Goal: Information Seeking & Learning: Find specific fact

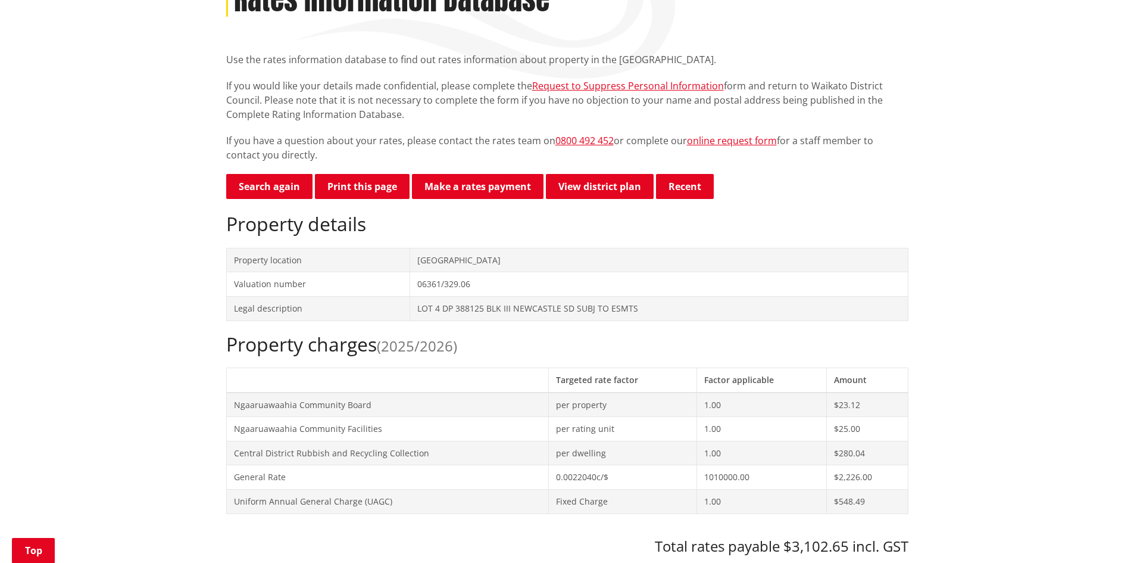
scroll to position [119, 0]
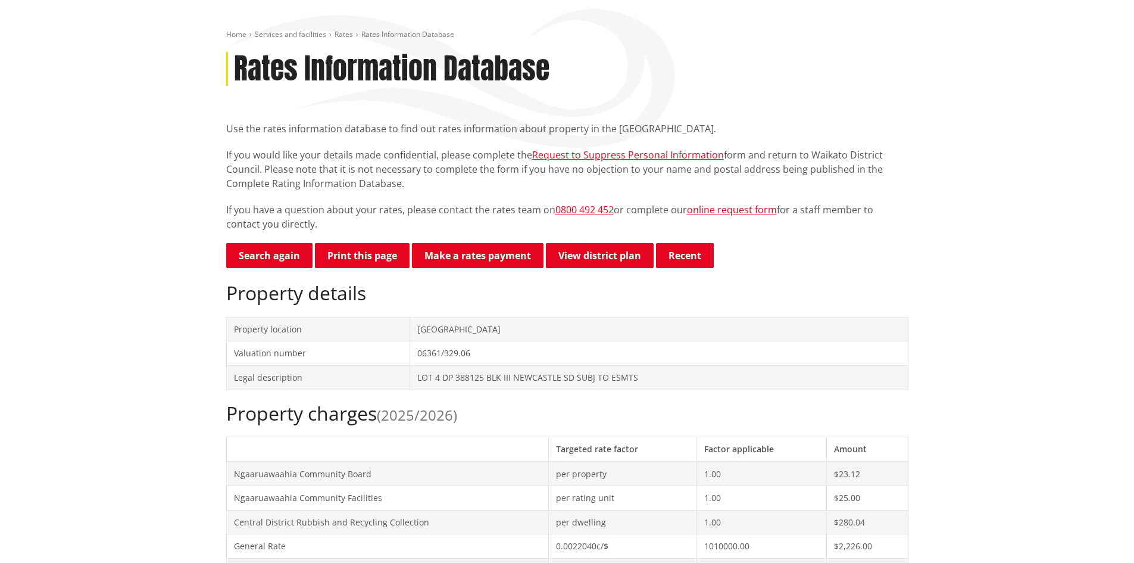
click at [425, 328] on td "[GEOGRAPHIC_DATA]" at bounding box center [659, 329] width 498 height 24
click at [267, 259] on link "Search again" at bounding box center [269, 255] width 86 height 25
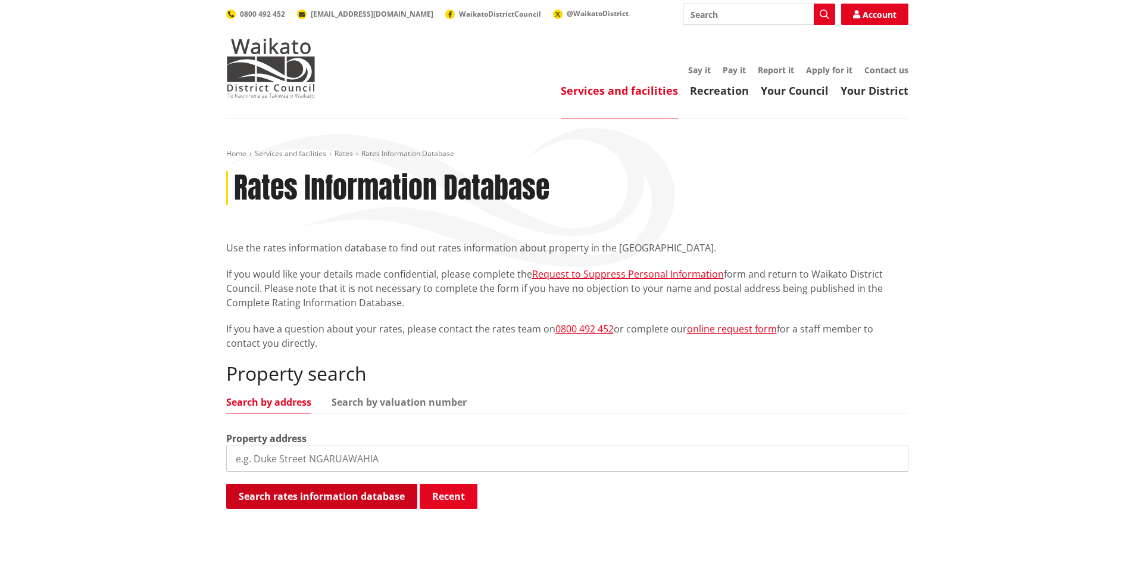
drag, startPoint x: 270, startPoint y: 449, endPoint x: 333, endPoint y: 489, distance: 74.7
click at [270, 450] on input "search" at bounding box center [567, 458] width 682 height 26
click at [338, 495] on button "Search rates information database" at bounding box center [321, 496] width 191 height 25
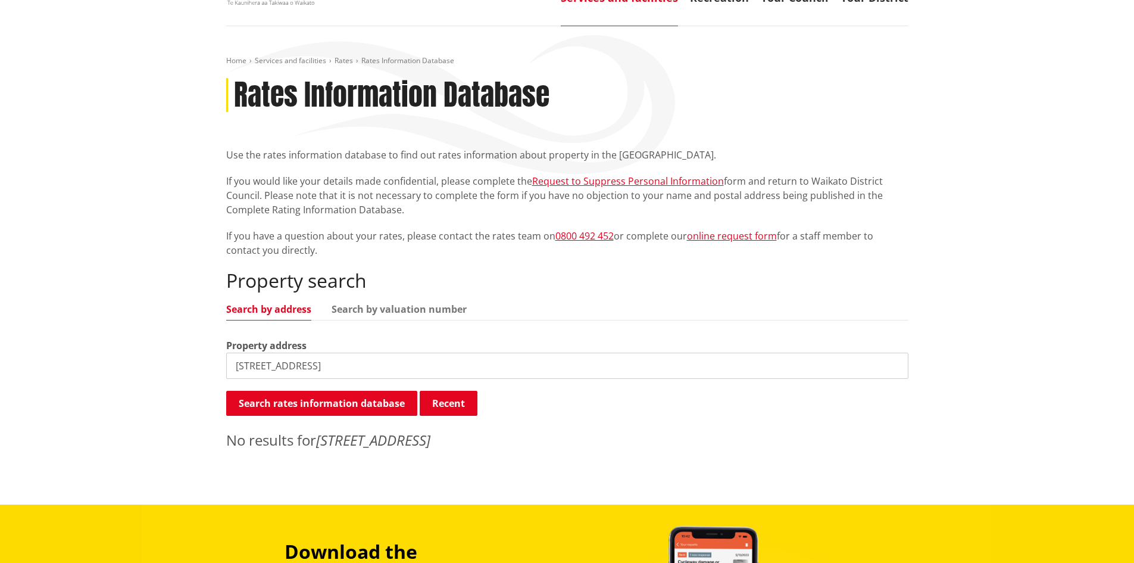
scroll to position [179, 0]
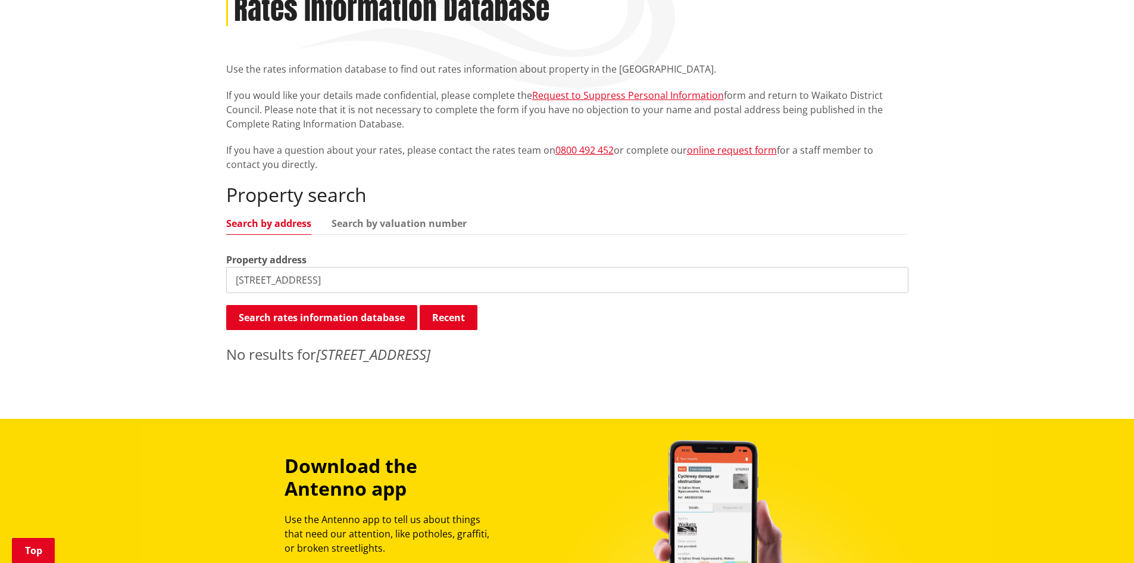
click at [329, 275] on input "507 Driver Road, Taupiri" at bounding box center [567, 280] width 682 height 26
type input "507 Driver Road, Ngaruawahia"
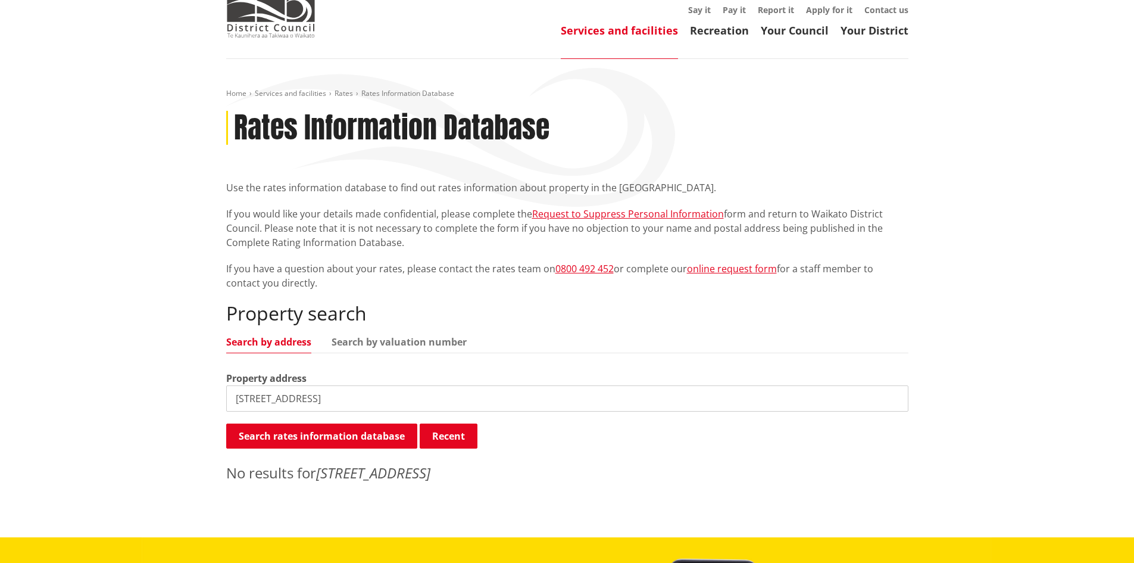
scroll to position [60, 0]
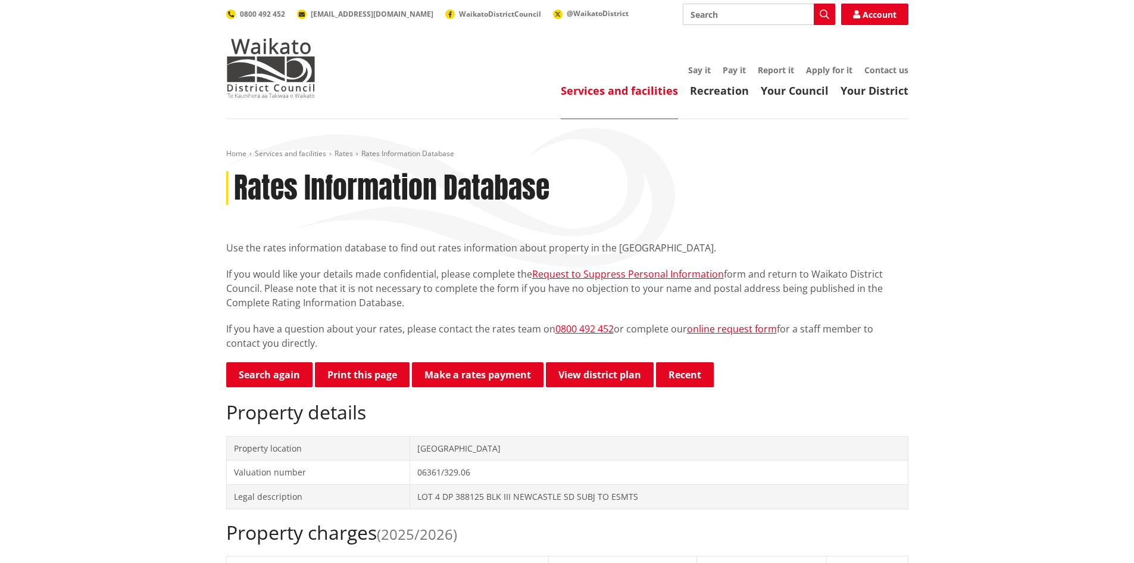
scroll to position [119, 0]
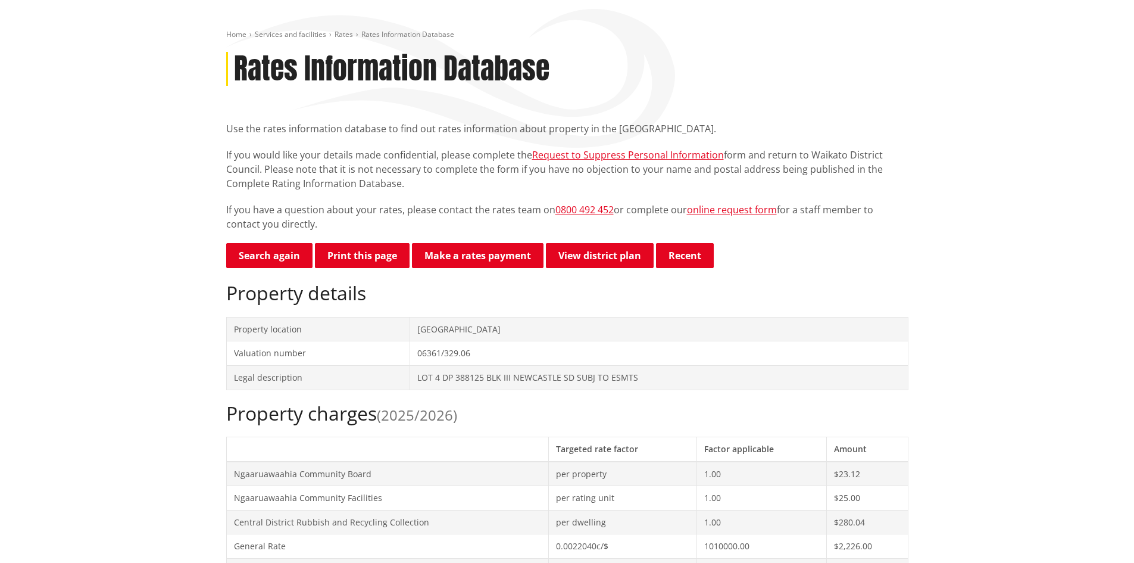
click at [460, 329] on td "[GEOGRAPHIC_DATA]" at bounding box center [659, 329] width 498 height 24
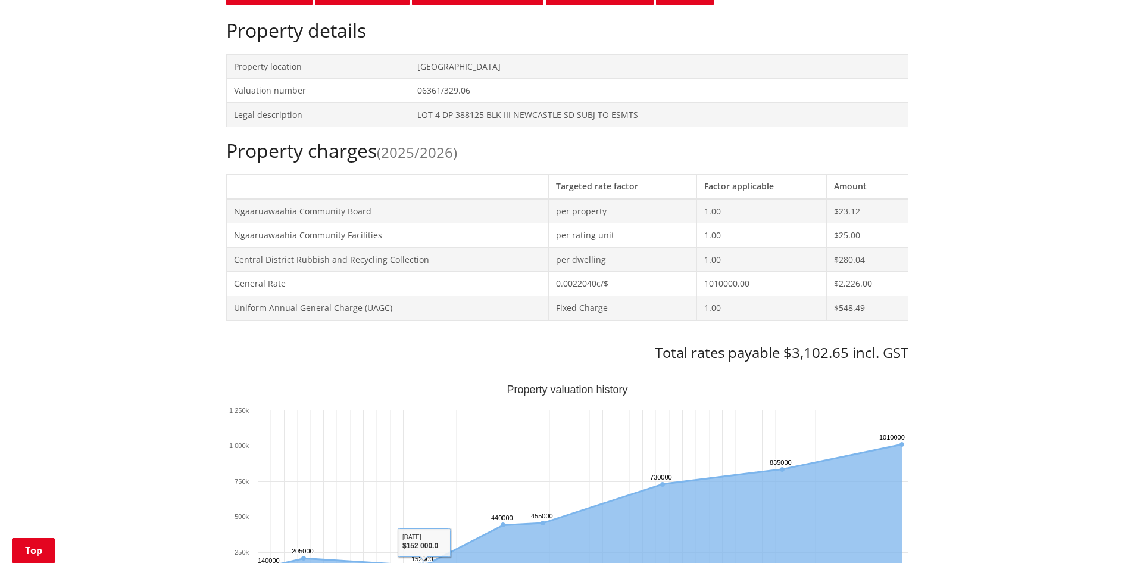
scroll to position [298, 0]
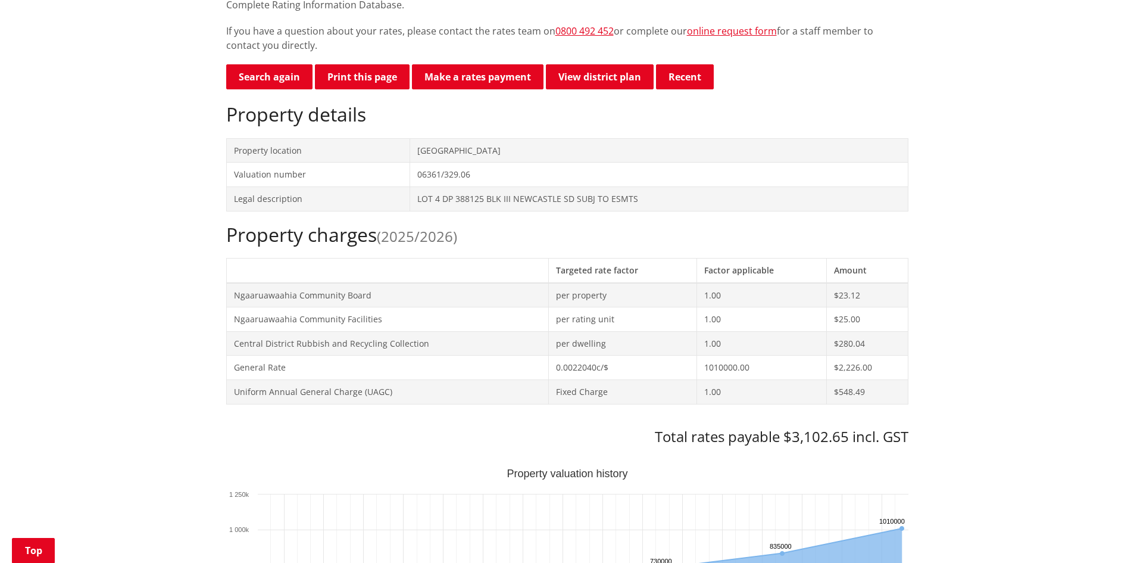
click at [449, 149] on td "[GEOGRAPHIC_DATA]" at bounding box center [659, 150] width 498 height 24
drag, startPoint x: 423, startPoint y: 149, endPoint x: 518, endPoint y: 166, distance: 96.6
click at [518, 166] on tbody "Property location 265C Hakarimata Road NGARUAWAHIA Valuation number 06361/329.0…" at bounding box center [567, 174] width 682 height 73
click at [540, 176] on td "06361/329.06" at bounding box center [659, 175] width 498 height 24
click at [598, 79] on link "View district plan" at bounding box center [600, 76] width 108 height 25
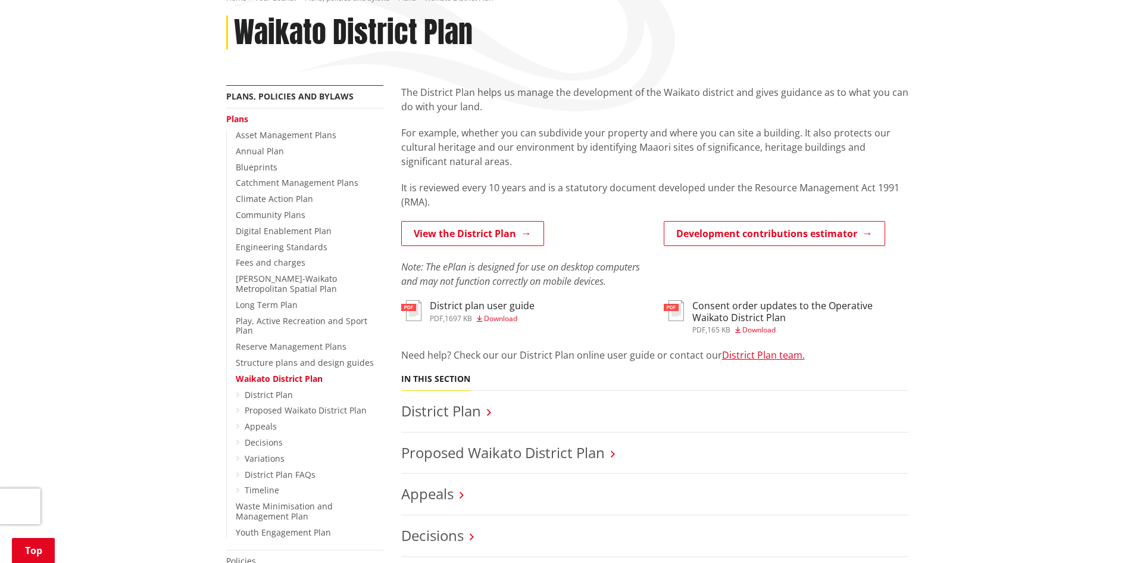
scroll to position [179, 0]
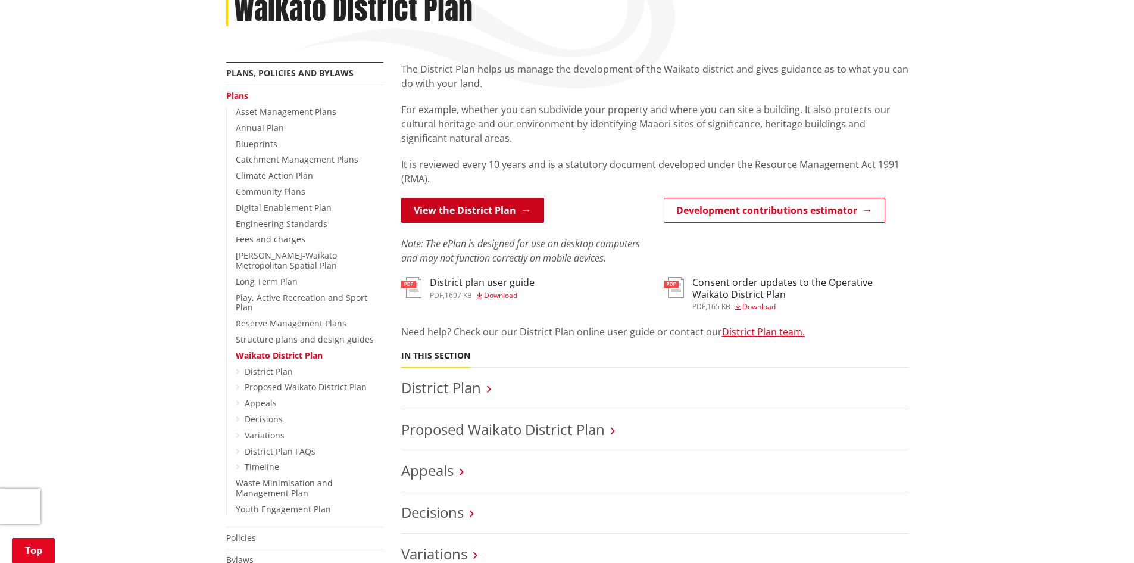
click at [495, 211] on link "View the District Plan" at bounding box center [472, 210] width 143 height 25
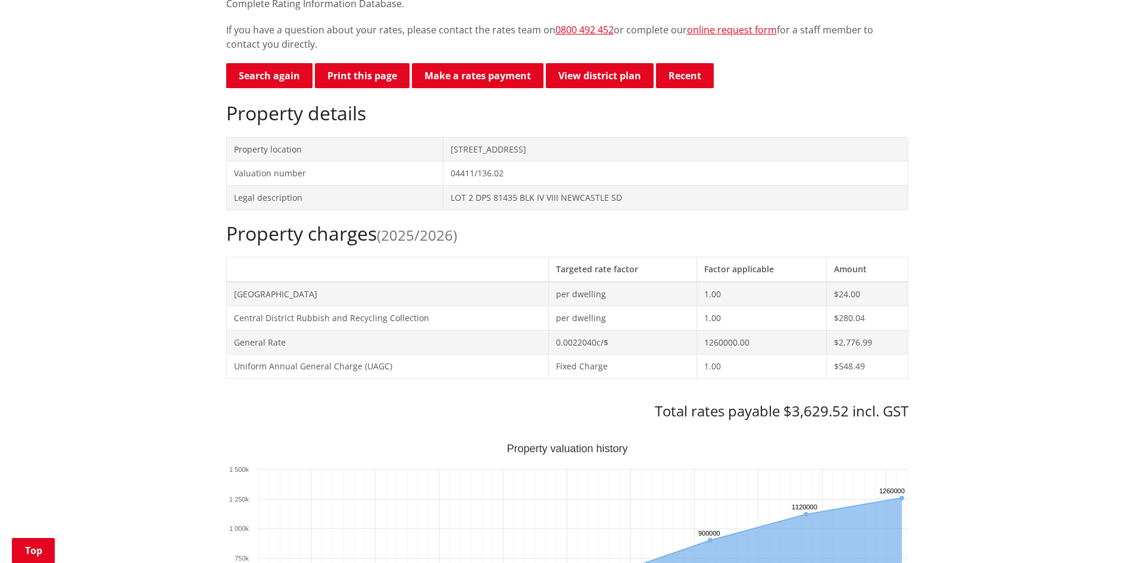
scroll to position [298, 0]
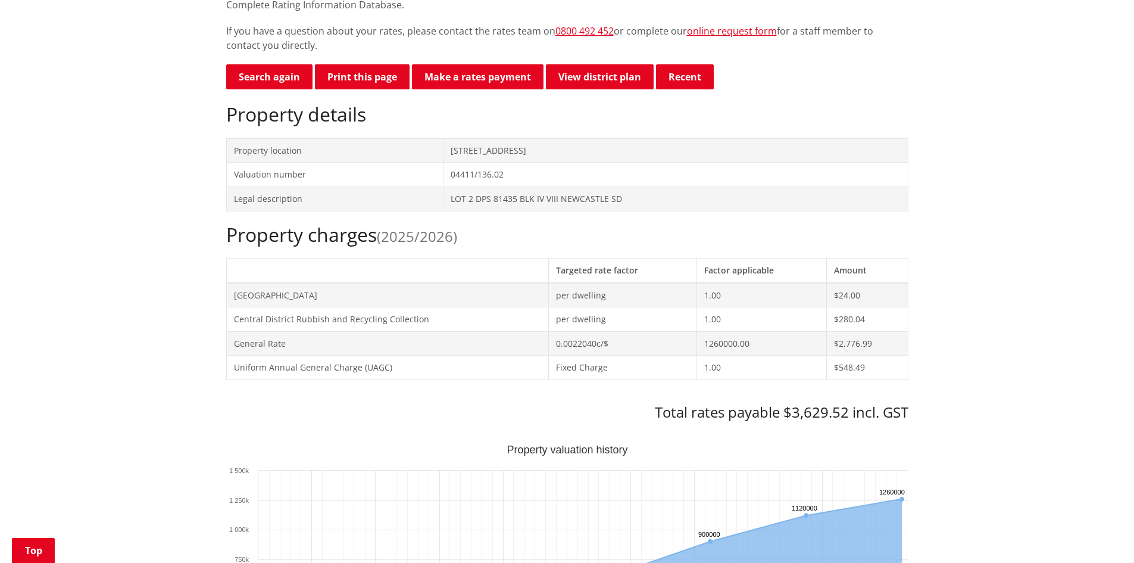
click at [464, 198] on td "LOT 2 DPS 81435 BLK IV VIII NEWCASTLE SD" at bounding box center [675, 198] width 465 height 24
drag, startPoint x: 457, startPoint y: 194, endPoint x: 573, endPoint y: 199, distance: 116.2
click at [573, 199] on td "LOT 2 DPS 81435 BLK IV VIII NEWCASTLE SD" at bounding box center [675, 198] width 465 height 24
click at [569, 200] on td "LOT 2 DPS 81435 BLK IV VIII NEWCASTLE SD" at bounding box center [675, 198] width 465 height 24
drag, startPoint x: 450, startPoint y: 197, endPoint x: 628, endPoint y: 203, distance: 177.5
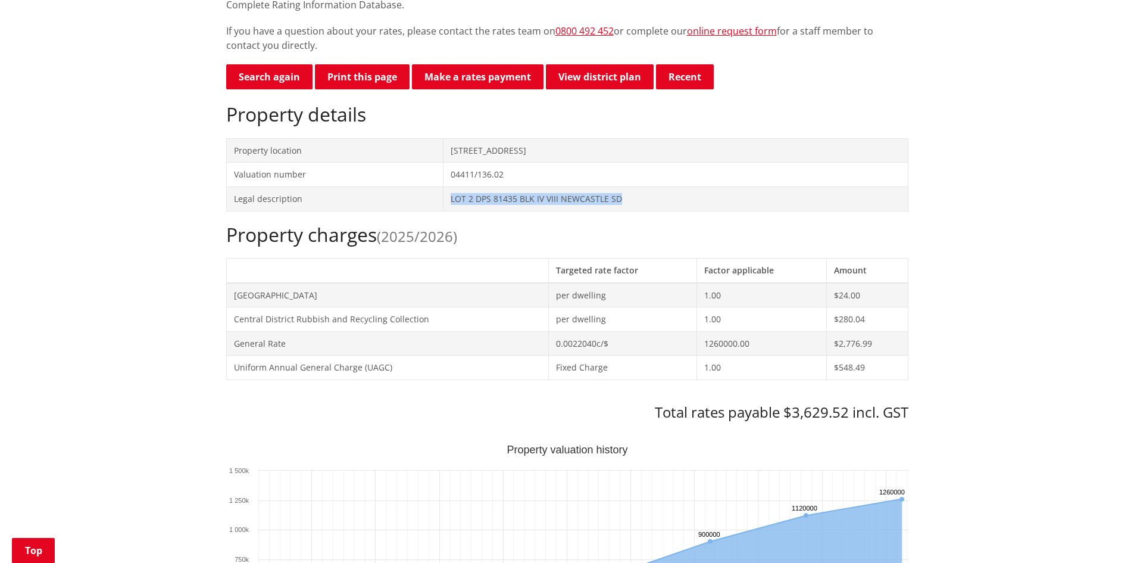
click at [629, 201] on td "LOT 2 DPS 81435 BLK IV VIII NEWCASTLE SD" at bounding box center [675, 198] width 465 height 24
click at [488, 75] on link "Make a rates payment" at bounding box center [478, 76] width 132 height 25
